Goal: Task Accomplishment & Management: Use online tool/utility

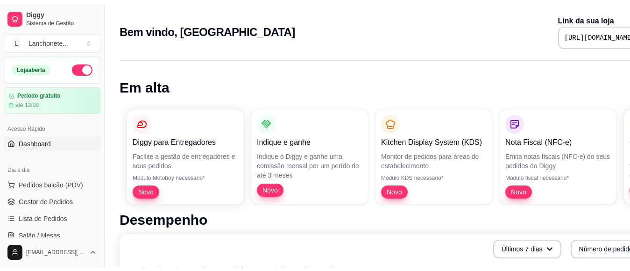
scroll to position [93, 0]
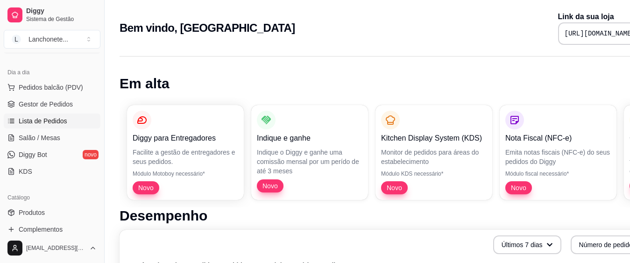
click at [58, 121] on span "Lista de Pedidos" at bounding box center [43, 120] width 49 height 9
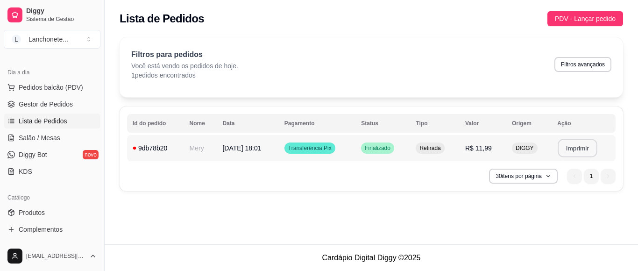
click at [574, 149] on button "Imprimir" at bounding box center [577, 148] width 39 height 18
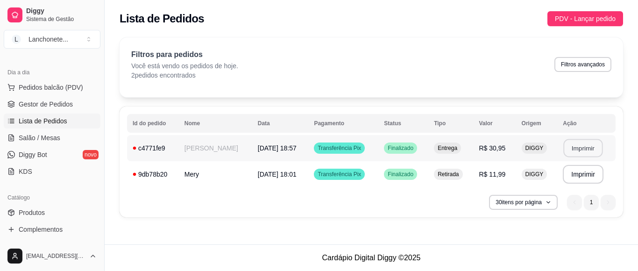
click at [579, 148] on button "Imprimir" at bounding box center [583, 148] width 39 height 18
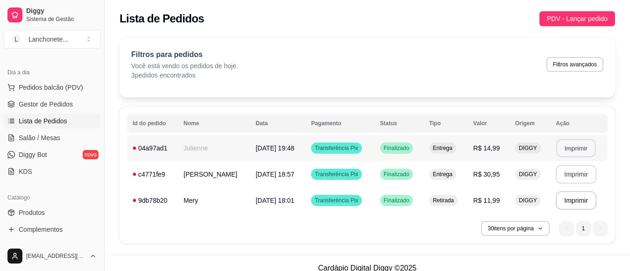
click at [574, 147] on button "Imprimir" at bounding box center [576, 148] width 39 height 18
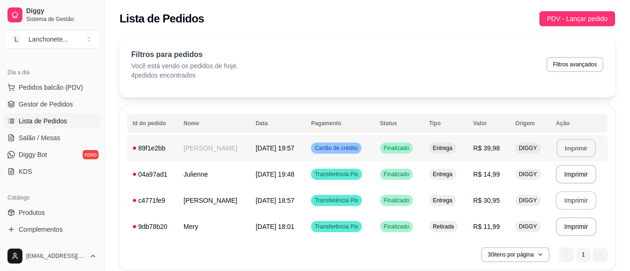
click at [563, 149] on button "Imprimir" at bounding box center [576, 148] width 39 height 18
click at [480, 241] on div "**********" at bounding box center [368, 187] width 496 height 163
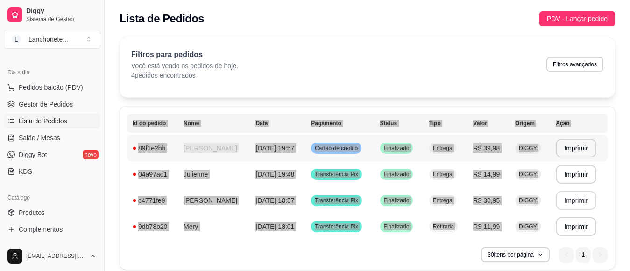
click at [266, 146] on span "[DATE] 19:57" at bounding box center [274, 147] width 39 height 7
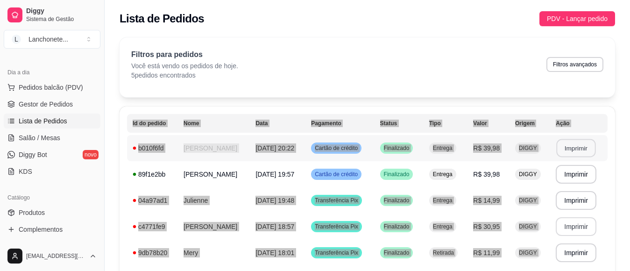
click at [565, 145] on button "Imprimir" at bounding box center [576, 148] width 39 height 18
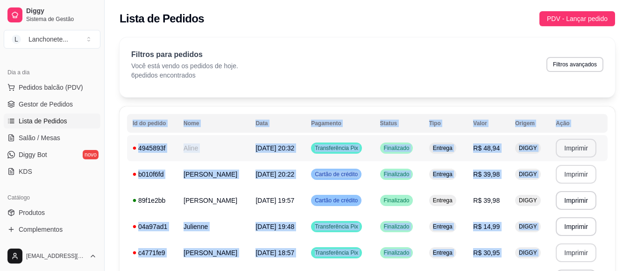
click at [567, 149] on button "Imprimir" at bounding box center [576, 148] width 41 height 19
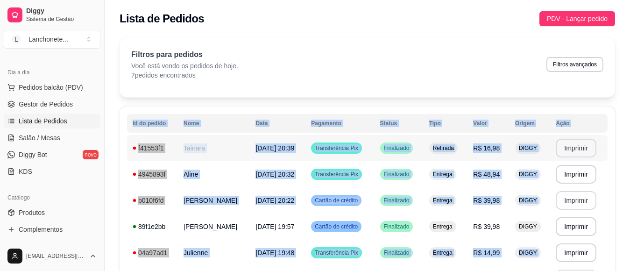
click at [586, 151] on button "Imprimir" at bounding box center [576, 148] width 41 height 19
